Goal: Check status

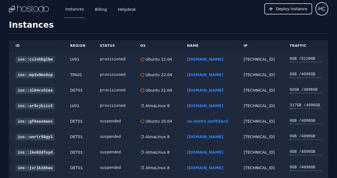
click at [151, 76] on div "Ubuntu 22.04" at bounding box center [158, 75] width 28 height 6
click at [256, 73] on div "158.51.125.81" at bounding box center [259, 75] width 33 height 6
click at [296, 75] on div "0 GB / 4096 GB" at bounding box center [306, 74] width 32 height 6
click at [194, 75] on link "nuoshunsL.com" at bounding box center [205, 75] width 36 height 4
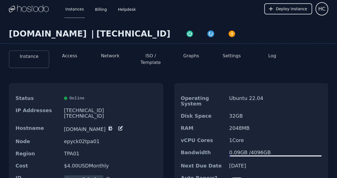
click at [229, 161] on div "Next Due Date 09/28/2025" at bounding box center [251, 166] width 154 height 12
